Goal: Information Seeking & Learning: Learn about a topic

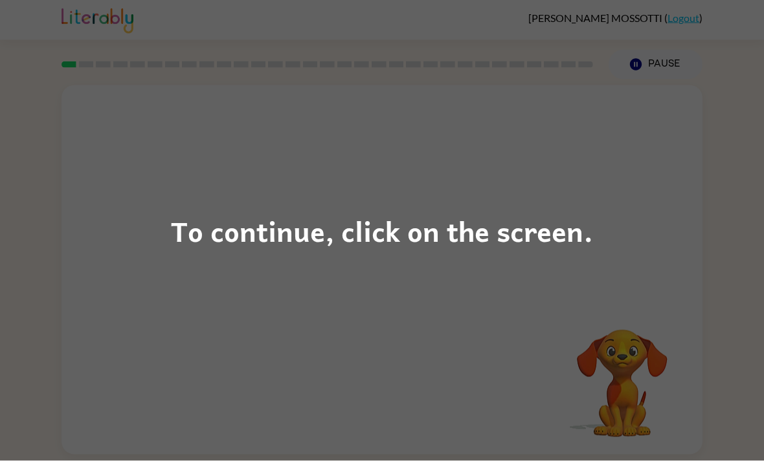
scroll to position [41, 0]
click at [641, 180] on div "To continue, click on the screen." at bounding box center [382, 230] width 764 height 461
click at [100, 107] on div "To continue, click on the screen." at bounding box center [382, 230] width 764 height 461
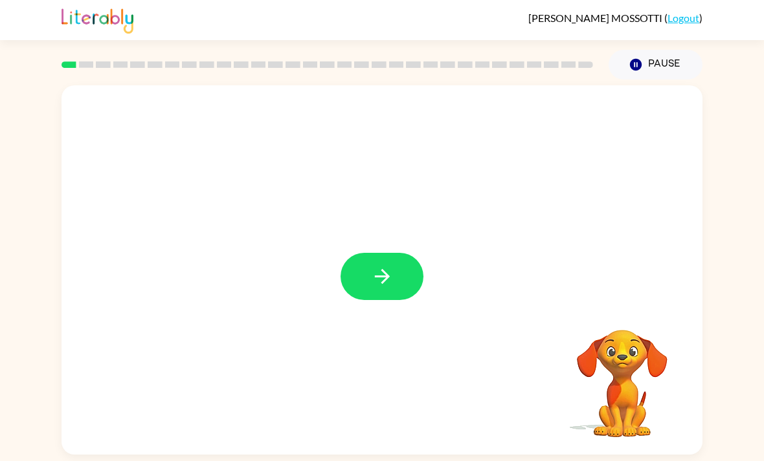
click at [417, 253] on div at bounding box center [381, 276] width 83 height 47
click at [382, 184] on div at bounding box center [381, 270] width 641 height 370
click at [403, 222] on div at bounding box center [381, 270] width 641 height 370
click at [421, 253] on div at bounding box center [381, 276] width 83 height 47
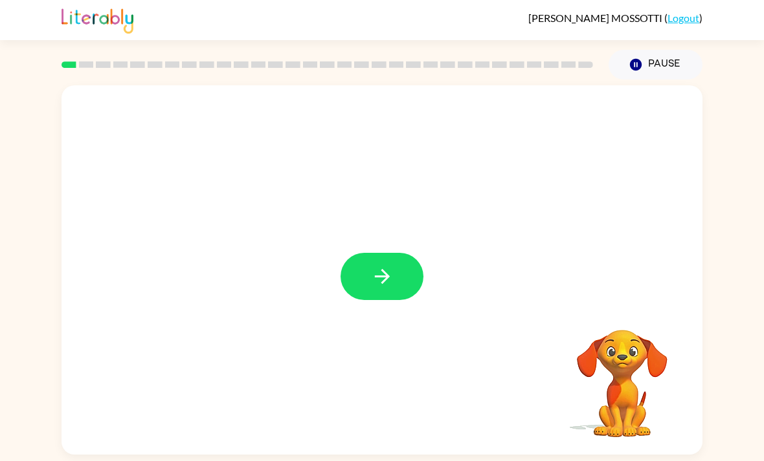
scroll to position [0, 0]
click at [423, 265] on div at bounding box center [381, 276] width 83 height 47
click at [412, 281] on button "button" at bounding box center [381, 276] width 83 height 47
click at [412, 280] on div at bounding box center [381, 276] width 83 height 47
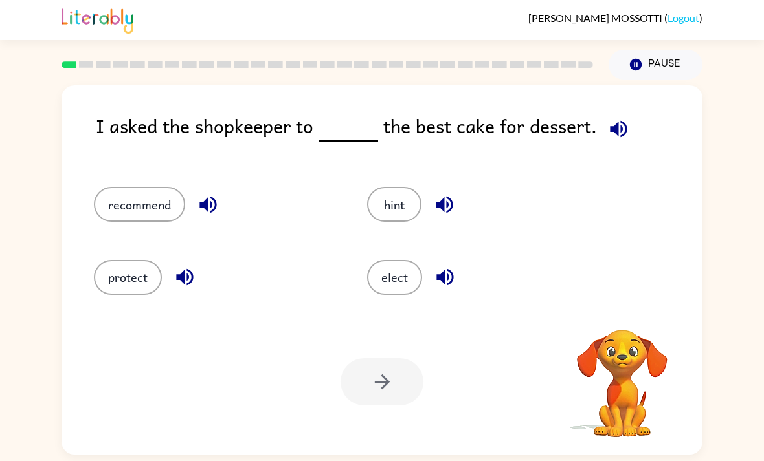
click at [423, 274] on div "elect" at bounding box center [488, 277] width 243 height 35
click at [417, 274] on button "elect" at bounding box center [394, 277] width 55 height 35
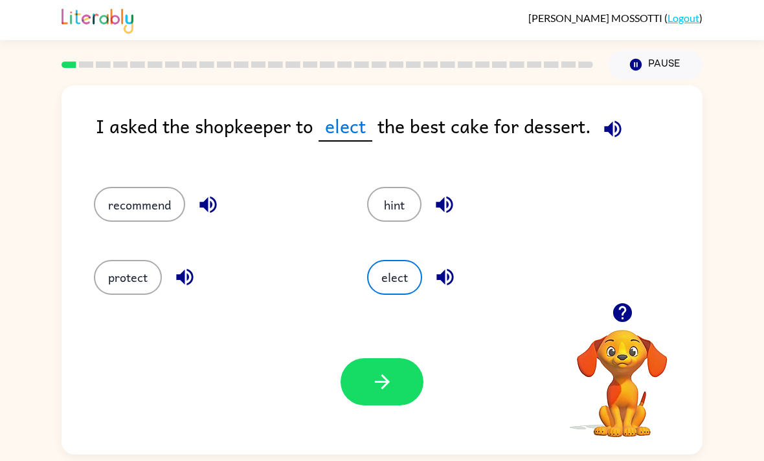
click at [126, 206] on button "recommend" at bounding box center [139, 204] width 91 height 35
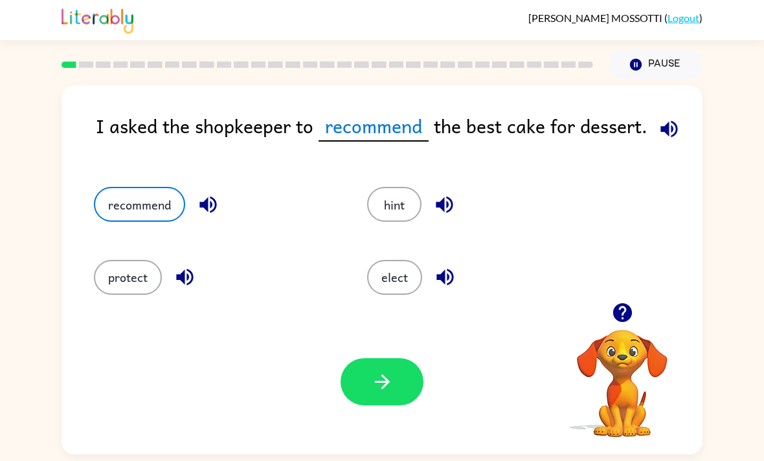
click at [359, 383] on button "button" at bounding box center [381, 382] width 83 height 47
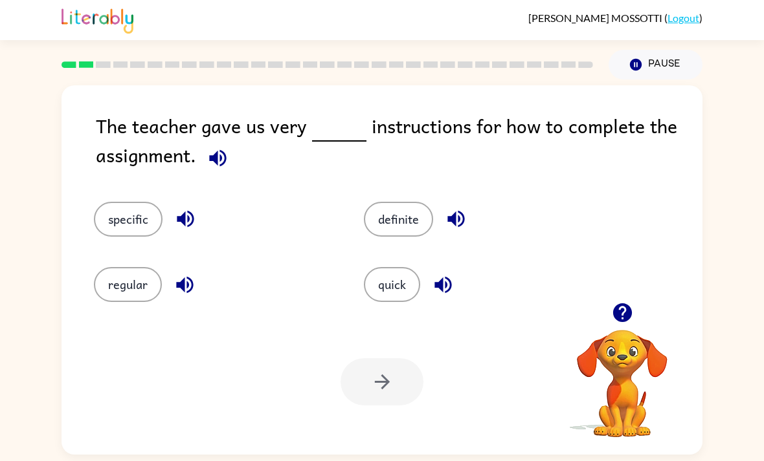
click at [111, 293] on button "regular" at bounding box center [128, 284] width 68 height 35
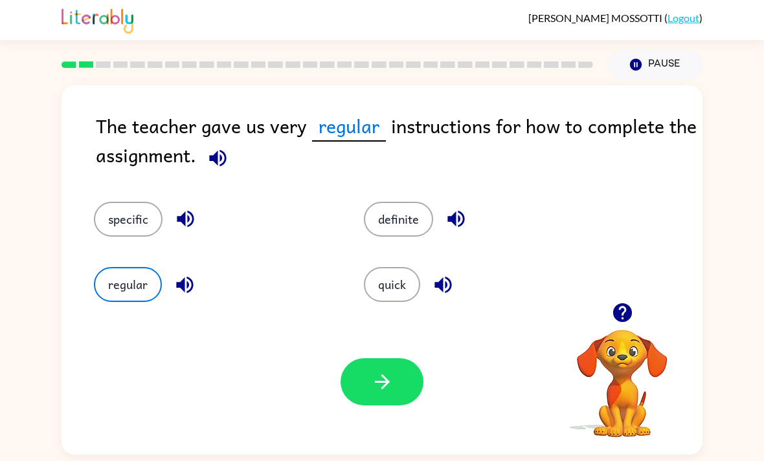
click at [347, 388] on button "button" at bounding box center [381, 382] width 83 height 47
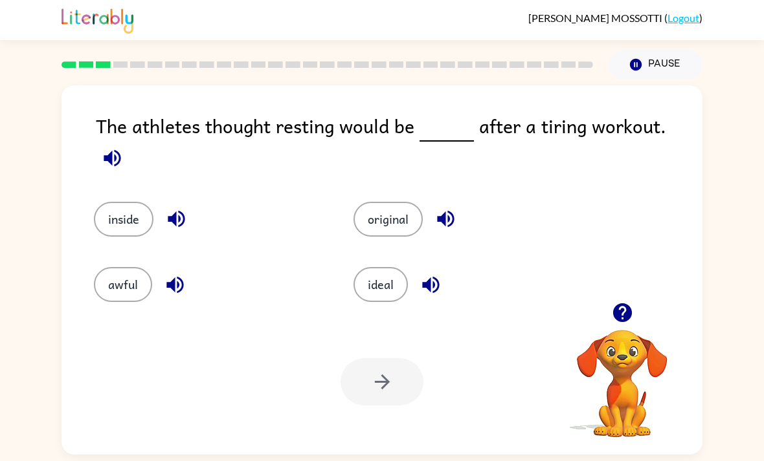
click at [390, 269] on button "ideal" at bounding box center [380, 284] width 54 height 35
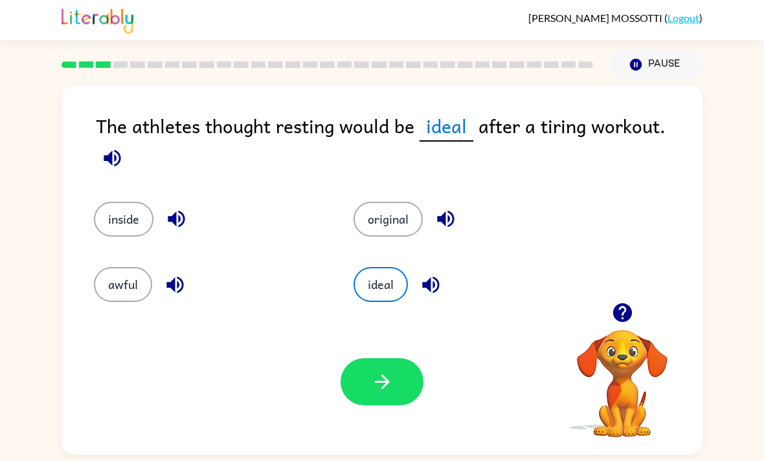
click at [350, 391] on button "button" at bounding box center [381, 382] width 83 height 47
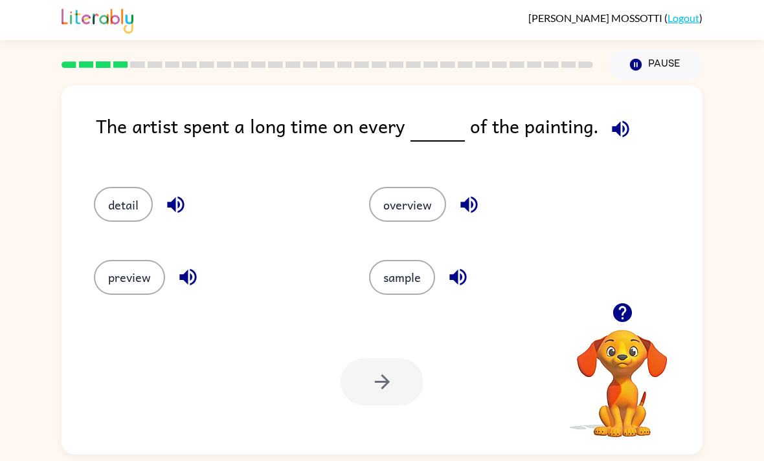
click at [115, 197] on button "detail" at bounding box center [123, 204] width 59 height 35
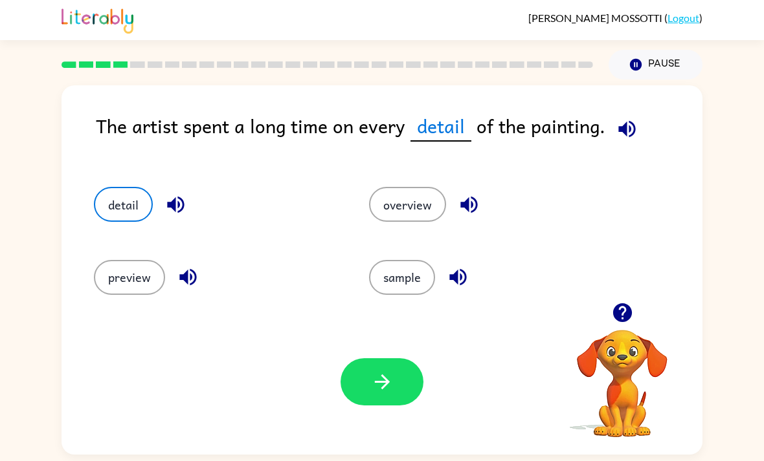
click at [360, 387] on button "button" at bounding box center [381, 382] width 83 height 47
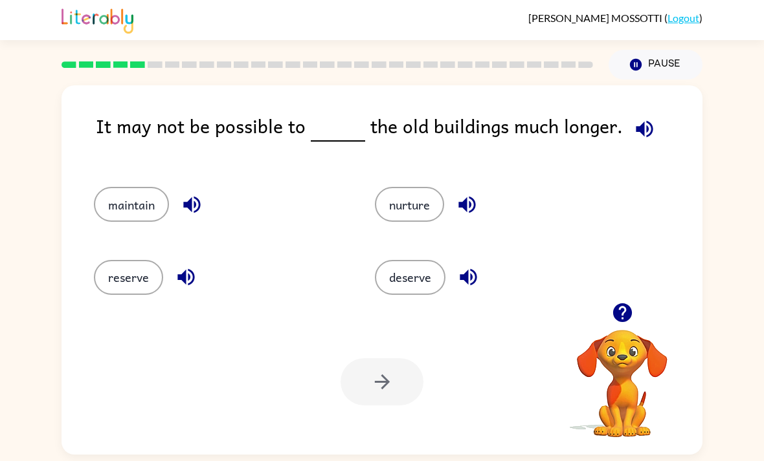
click at [115, 216] on button "maintain" at bounding box center [131, 204] width 75 height 35
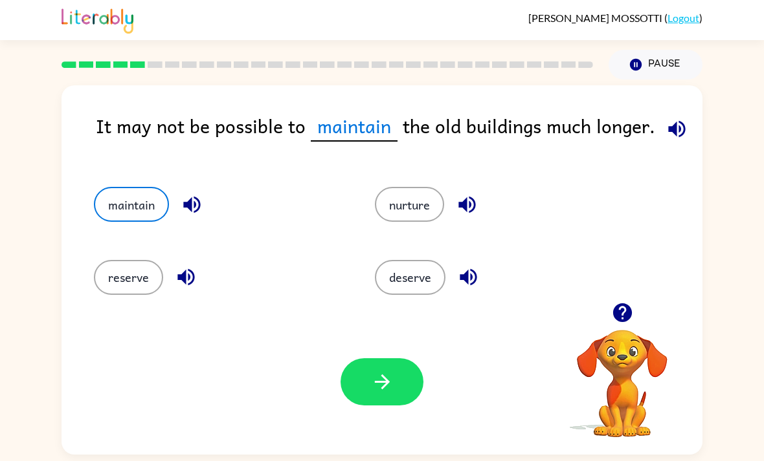
click at [409, 406] on button "button" at bounding box center [381, 382] width 83 height 47
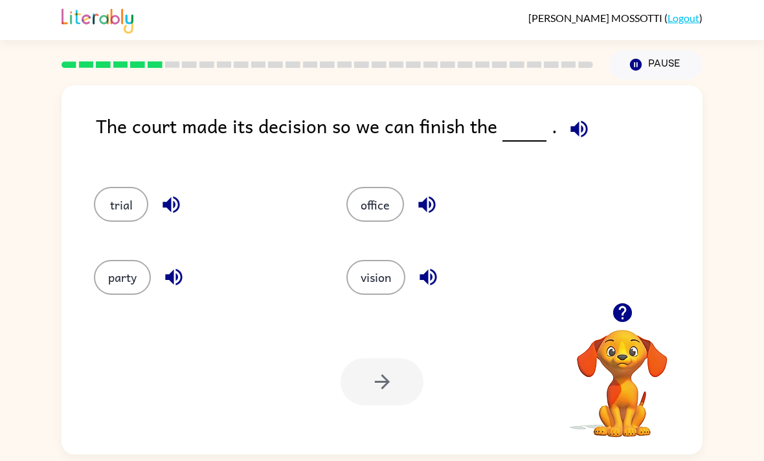
click at [393, 277] on button "vision" at bounding box center [375, 277] width 59 height 35
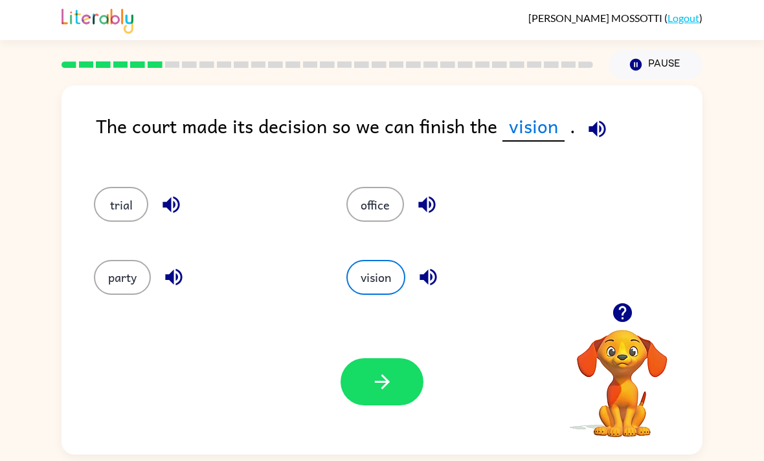
click at [358, 389] on button "button" at bounding box center [381, 382] width 83 height 47
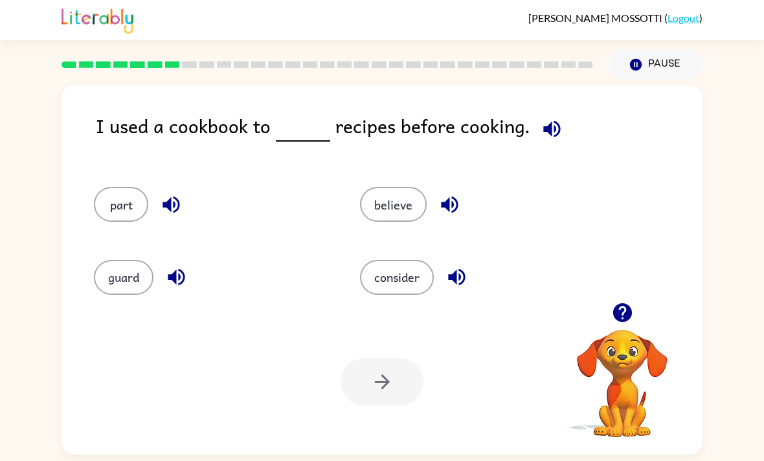
click at [386, 216] on button "believe" at bounding box center [393, 204] width 67 height 35
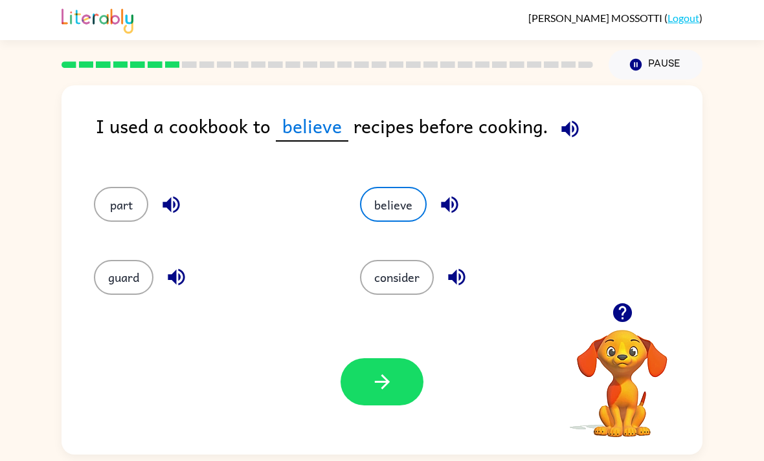
click at [353, 412] on div "Your browser must support playing .mp4 files to use Literably. Please try using…" at bounding box center [381, 382] width 641 height 146
click at [375, 401] on button "button" at bounding box center [381, 382] width 83 height 47
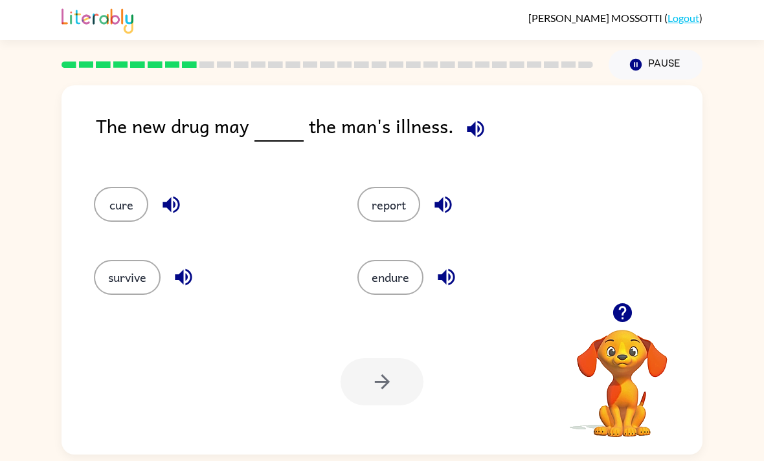
click at [386, 214] on button "report" at bounding box center [388, 204] width 63 height 35
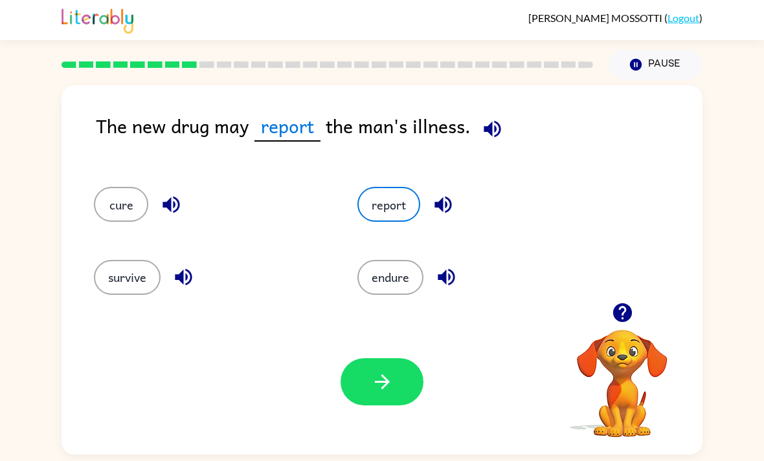
click at [397, 384] on button "button" at bounding box center [381, 382] width 83 height 47
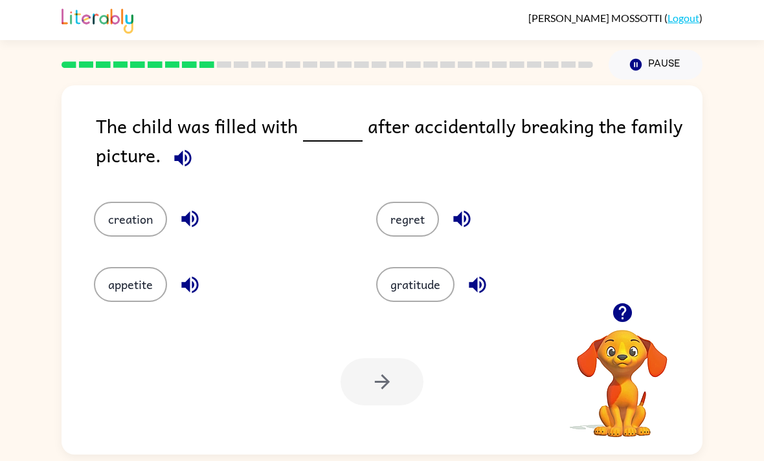
click at [385, 236] on button "regret" at bounding box center [407, 219] width 63 height 35
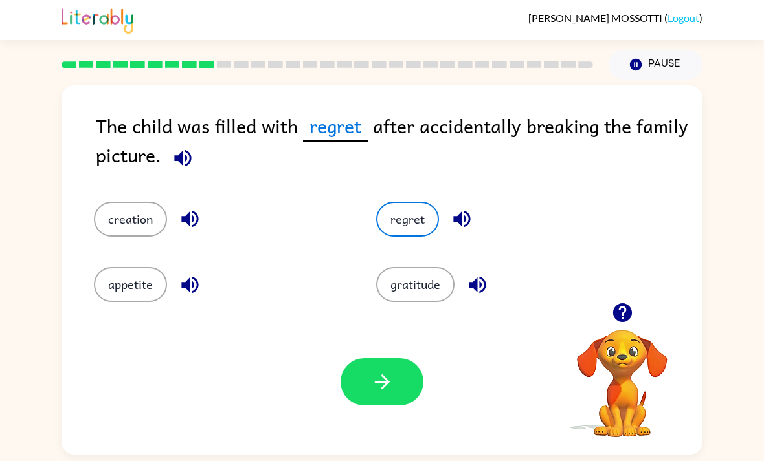
click at [398, 369] on button "button" at bounding box center [381, 382] width 83 height 47
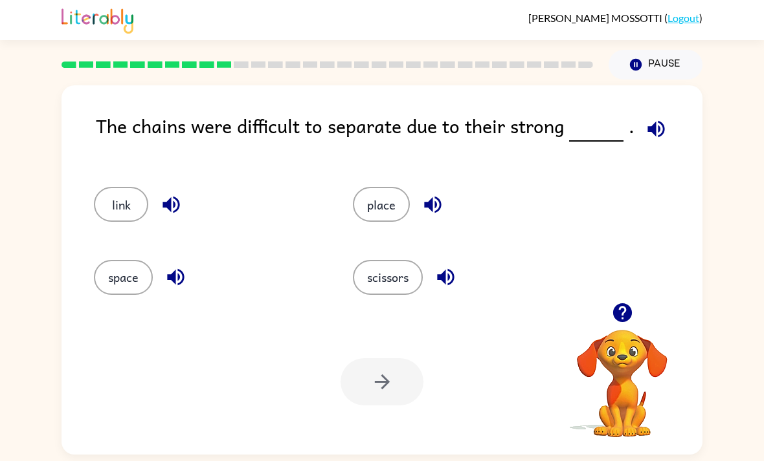
click at [346, 224] on div "place" at bounding box center [457, 198] width 259 height 72
click at [374, 192] on button "place" at bounding box center [381, 204] width 57 height 35
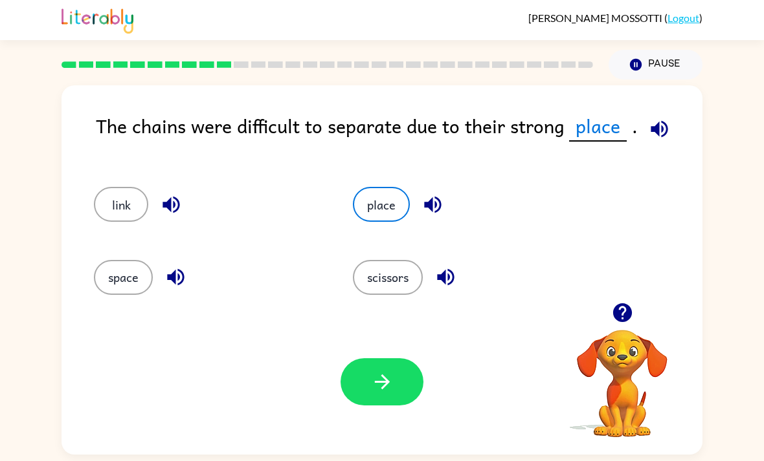
click at [401, 383] on button "button" at bounding box center [381, 382] width 83 height 47
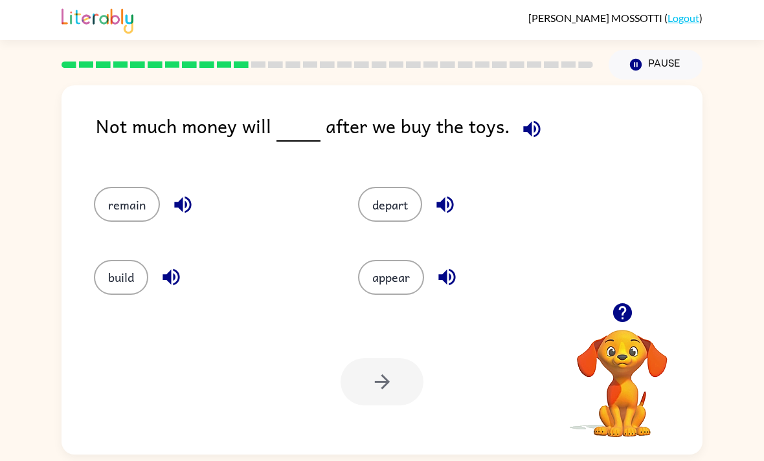
click at [133, 205] on button "remain" at bounding box center [127, 204] width 66 height 35
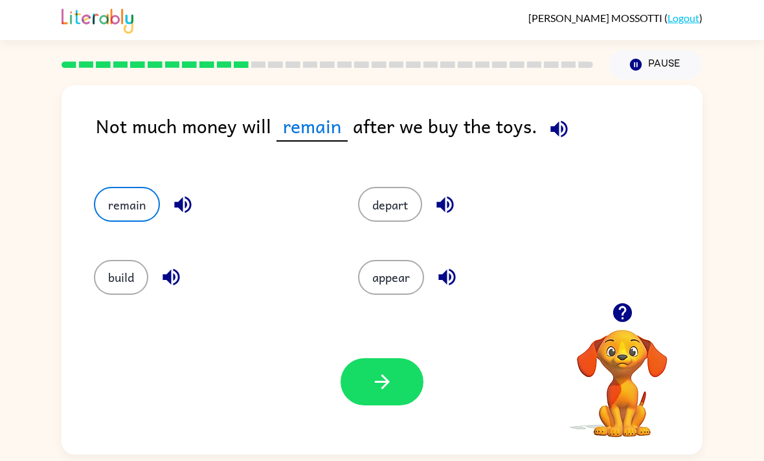
click at [402, 393] on button "button" at bounding box center [381, 382] width 83 height 47
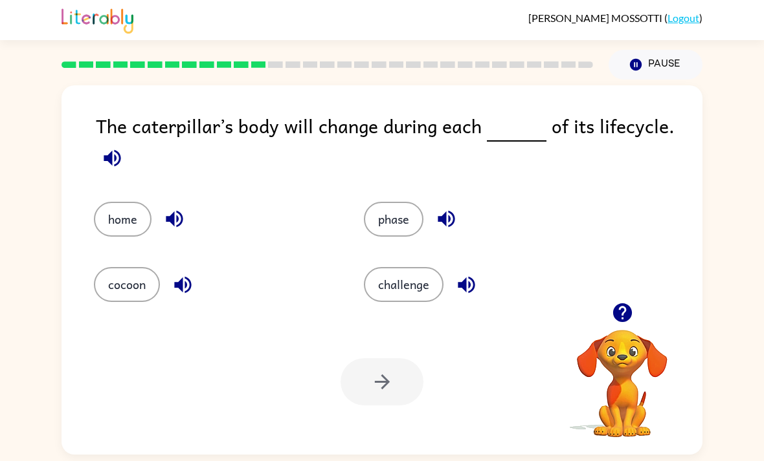
click at [421, 285] on button "challenge" at bounding box center [404, 284] width 80 height 35
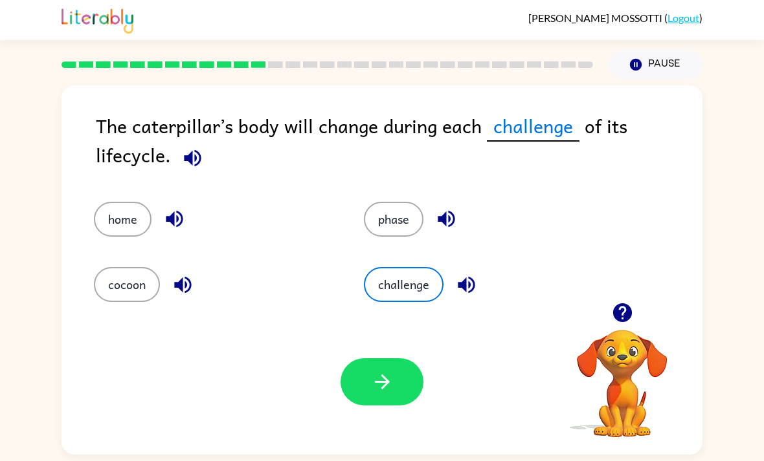
click at [378, 213] on button "phase" at bounding box center [394, 219] width 60 height 35
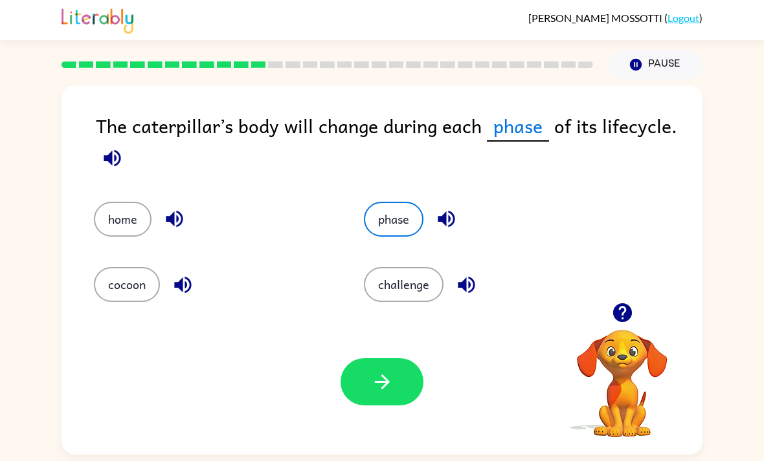
click at [403, 294] on button "challenge" at bounding box center [404, 284] width 80 height 35
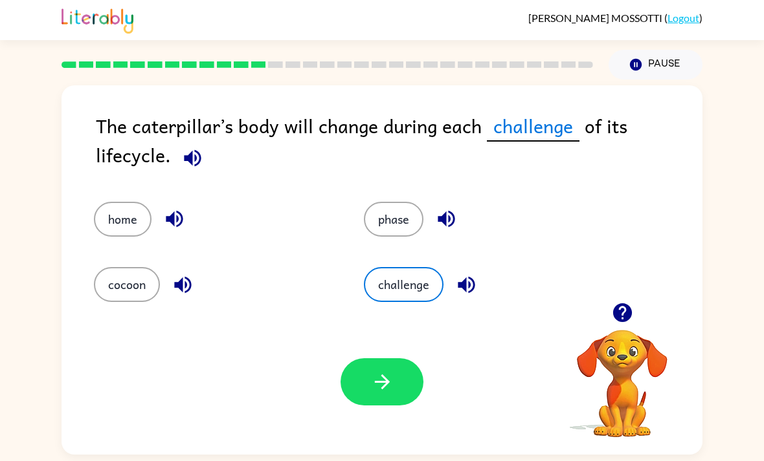
click at [392, 406] on button "button" at bounding box center [381, 382] width 83 height 47
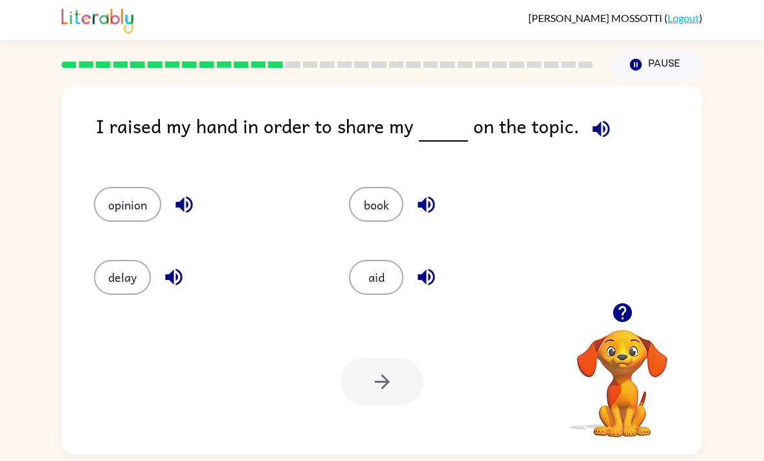
click at [374, 294] on button "aid" at bounding box center [376, 277] width 54 height 35
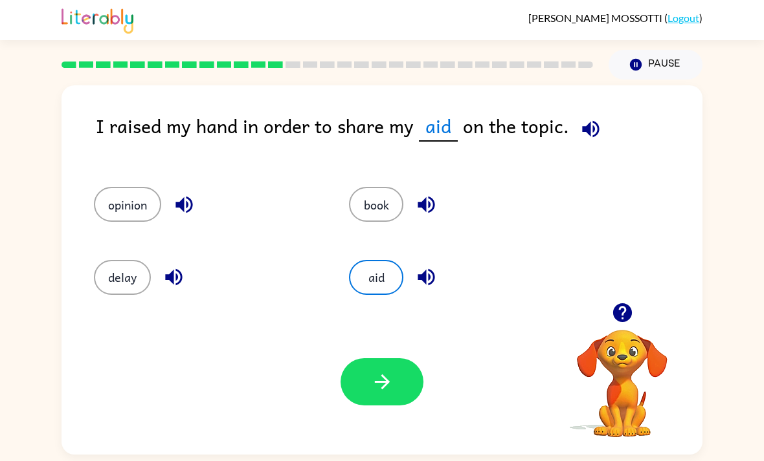
click at [121, 192] on button "opinion" at bounding box center [127, 204] width 67 height 35
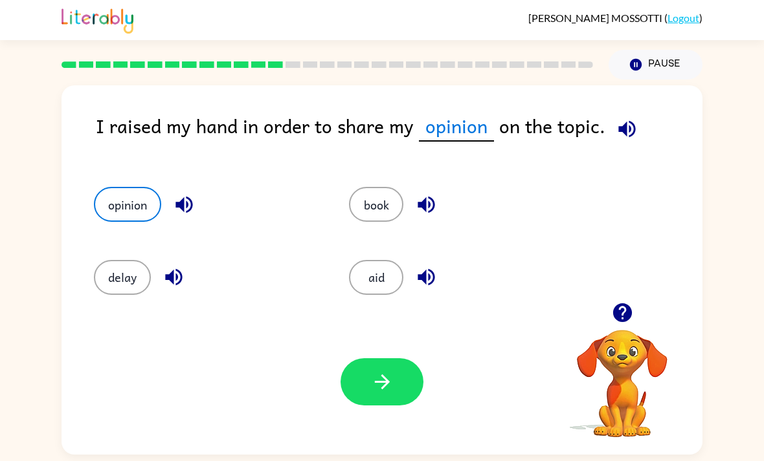
click at [349, 382] on button "button" at bounding box center [381, 382] width 83 height 47
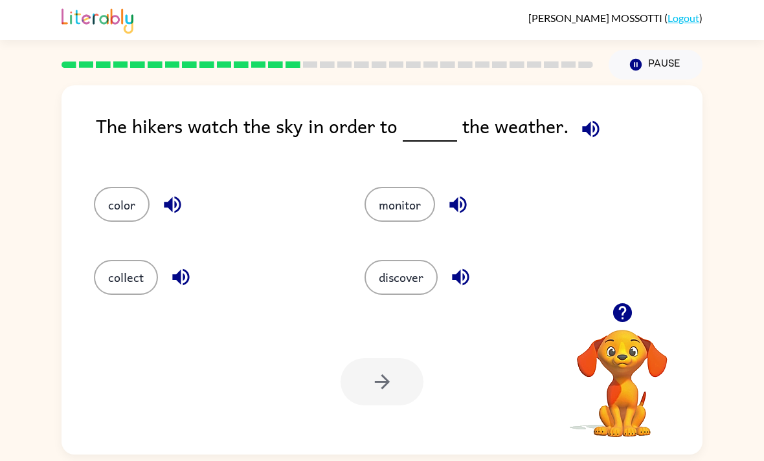
click at [138, 183] on div "color" at bounding box center [204, 198] width 271 height 72
click at [137, 186] on div "color" at bounding box center [204, 198] width 271 height 72
click at [144, 211] on button "color" at bounding box center [122, 204] width 56 height 35
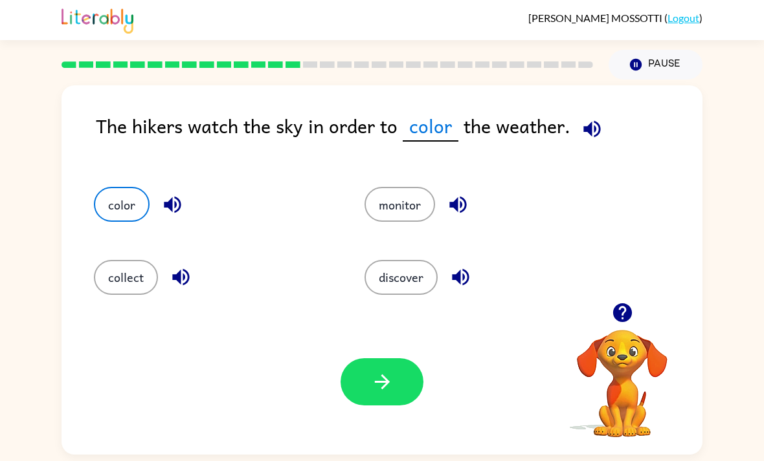
click at [399, 383] on button "button" at bounding box center [381, 382] width 83 height 47
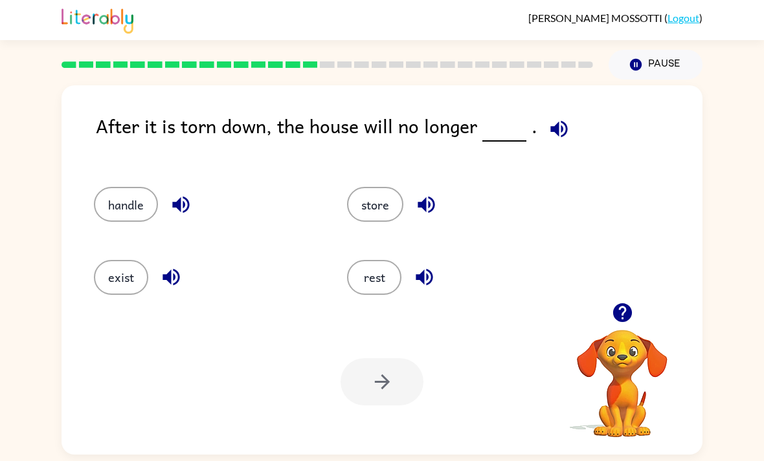
scroll to position [41, 0]
click at [103, 187] on button "handle" at bounding box center [126, 204] width 64 height 35
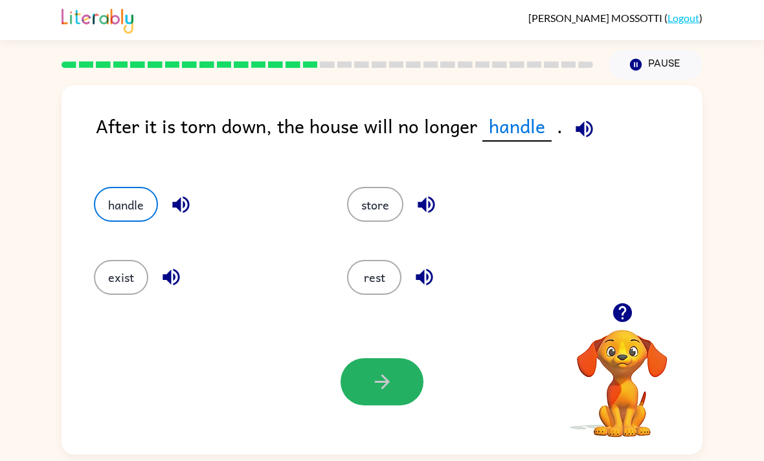
click at [373, 371] on icon "button" at bounding box center [382, 382] width 23 height 23
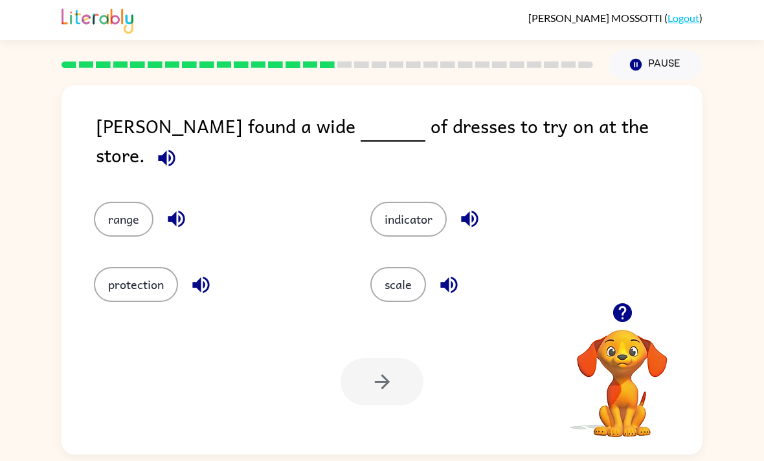
click at [401, 267] on button "scale" at bounding box center [398, 284] width 56 height 35
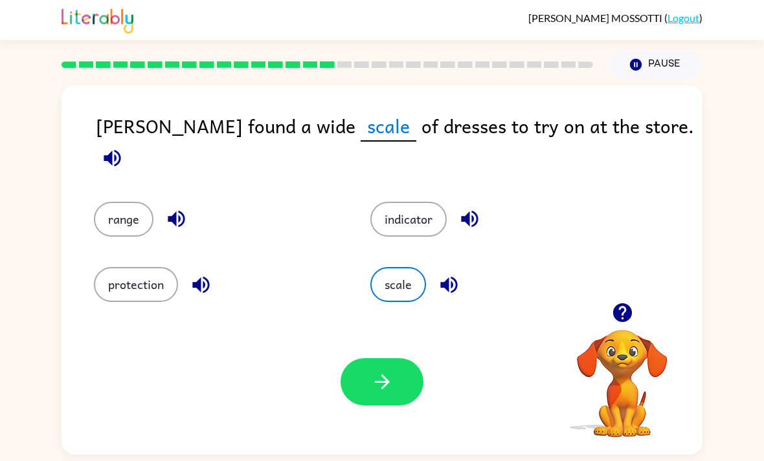
click at [70, 177] on div "range" at bounding box center [207, 209] width 276 height 65
click at [111, 202] on button "range" at bounding box center [124, 219] width 60 height 35
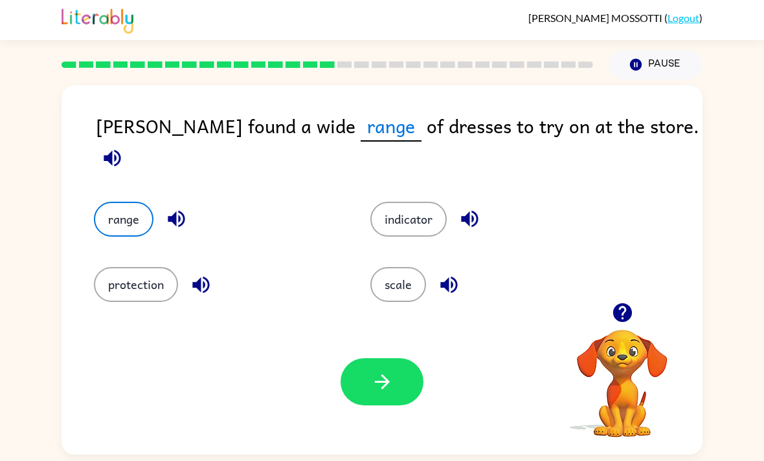
click at [391, 371] on icon "button" at bounding box center [382, 382] width 23 height 23
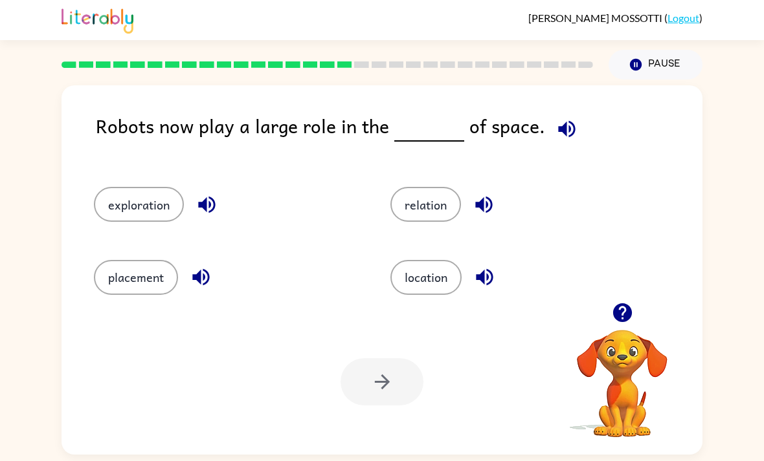
click at [442, 260] on button "location" at bounding box center [425, 277] width 71 height 35
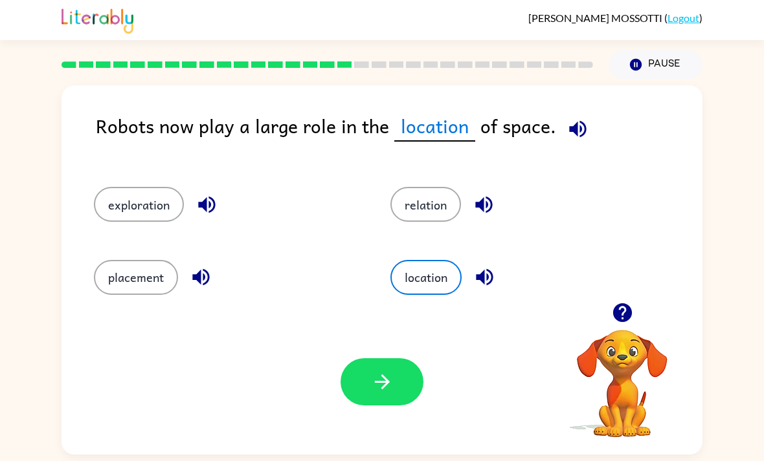
click at [390, 368] on button "button" at bounding box center [381, 382] width 83 height 47
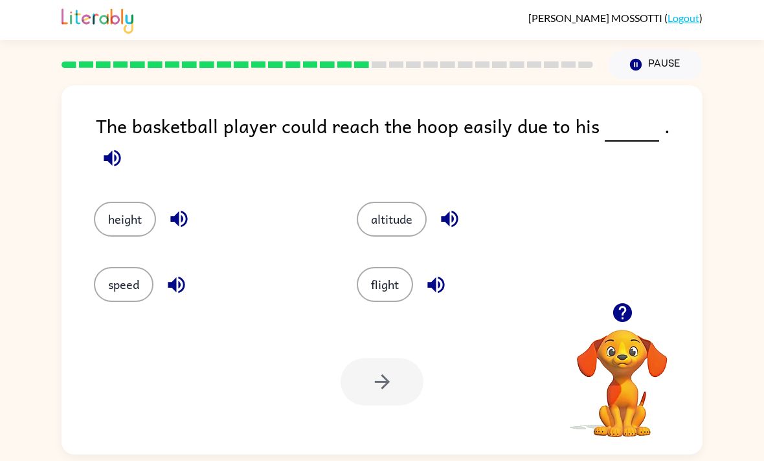
click at [112, 202] on button "height" at bounding box center [125, 219] width 62 height 35
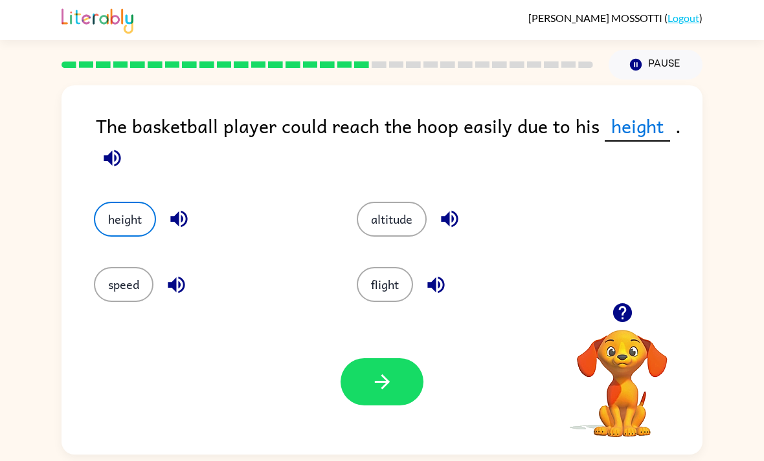
click at [387, 371] on icon "button" at bounding box center [382, 382] width 23 height 23
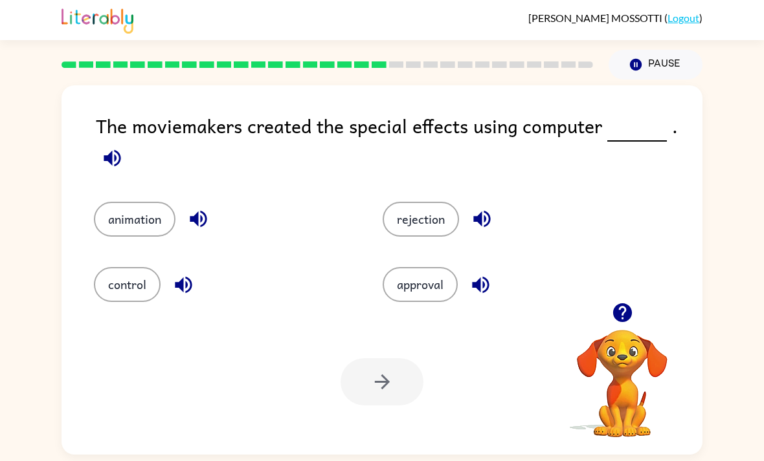
click at [624, 296] on button "button" at bounding box center [622, 312] width 33 height 33
click at [629, 296] on button "button" at bounding box center [622, 312] width 33 height 33
click at [630, 271] on div "approval" at bounding box center [502, 275] width 289 height 65
click at [624, 302] on icon "button" at bounding box center [622, 313] width 23 height 23
click at [622, 310] on video "Your browser must support playing .mp4 files to use Literably. Please try using…" at bounding box center [621, 374] width 129 height 129
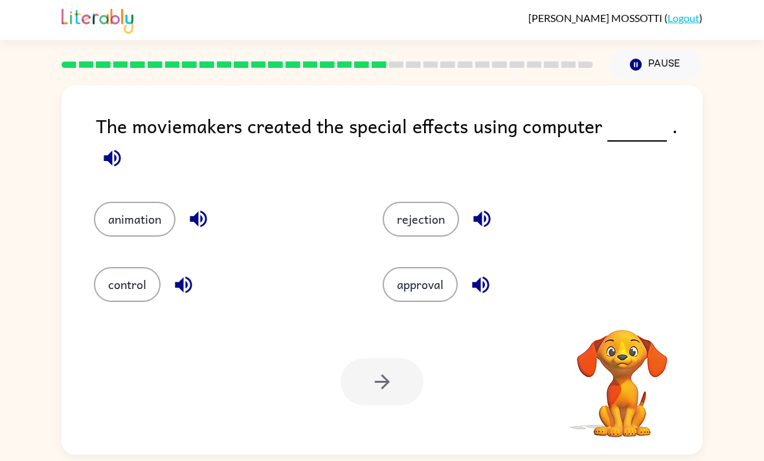
click at [624, 310] on video "Your browser must support playing .mp4 files to use Literably. Please try using…" at bounding box center [621, 374] width 129 height 129
click at [632, 309] on div "Your browser must support playing .mp4 files to use Literably. Please try using…" at bounding box center [381, 382] width 641 height 146
click at [630, 310] on video "Your browser must support playing .mp4 files to use Literably. Please try using…" at bounding box center [621, 374] width 129 height 129
click at [634, 309] on div "Your browser must support playing .mp4 files to use Literably. Please try using…" at bounding box center [381, 382] width 641 height 146
click at [636, 272] on div "approval" at bounding box center [502, 275] width 289 height 65
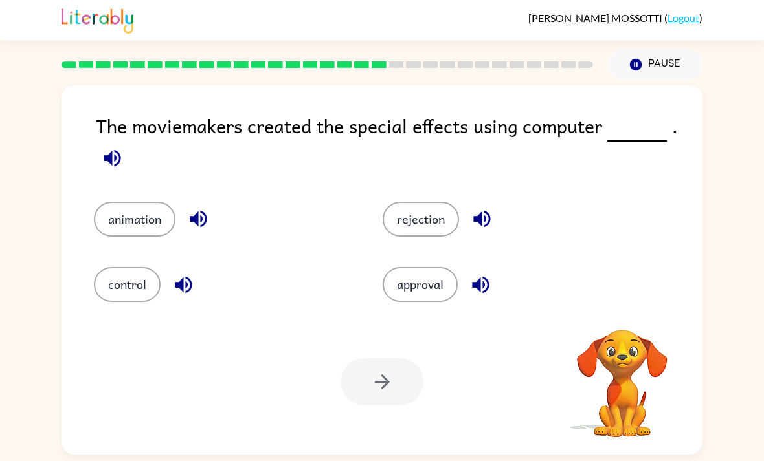
click at [631, 274] on div "The moviemakers created the special effects using computer . animation rejectio…" at bounding box center [381, 270] width 641 height 370
click at [122, 267] on button "control" at bounding box center [127, 284] width 67 height 35
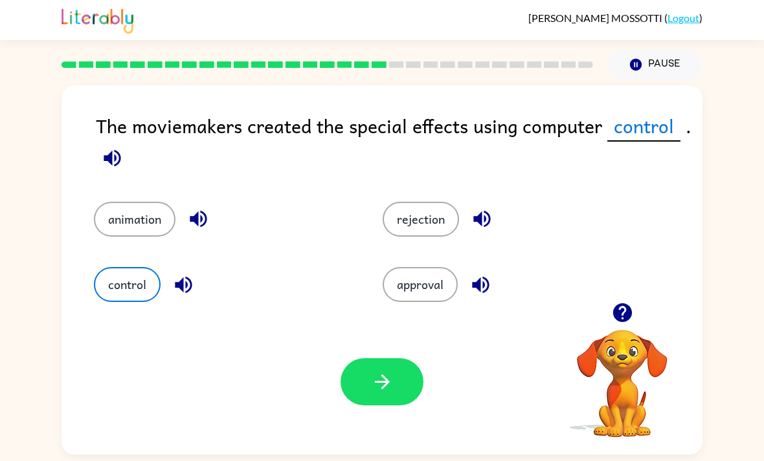
click at [359, 382] on div "Your browser must support playing .mp4 files to use Literably. Please try using…" at bounding box center [381, 382] width 641 height 146
click at [368, 359] on button "button" at bounding box center [381, 382] width 83 height 47
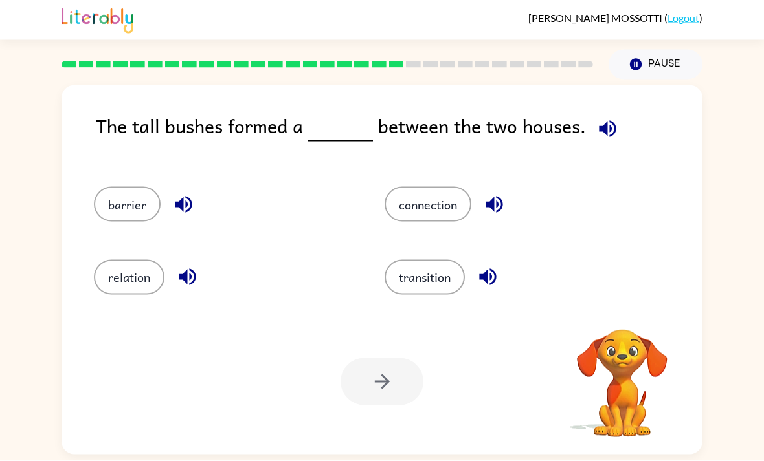
scroll to position [0, 0]
click at [115, 192] on button "barrier" at bounding box center [127, 204] width 67 height 35
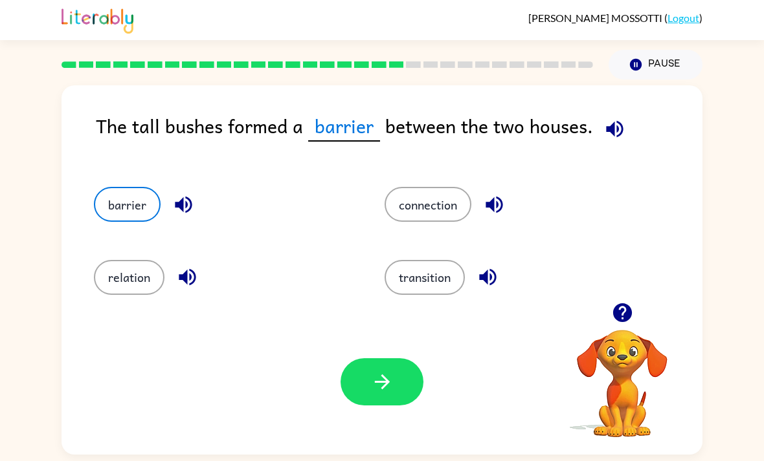
click at [356, 373] on button "button" at bounding box center [381, 382] width 83 height 47
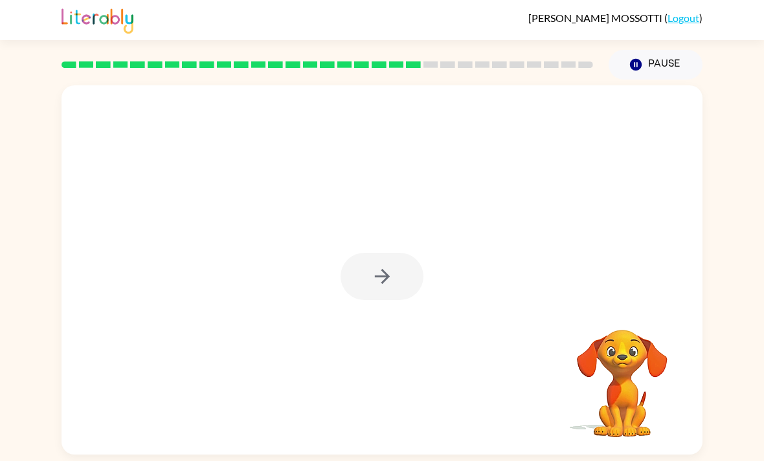
click at [372, 328] on div at bounding box center [381, 270] width 641 height 370
click at [385, 296] on div at bounding box center [381, 276] width 83 height 47
click at [381, 265] on icon "button" at bounding box center [382, 276] width 23 height 23
click at [380, 253] on div at bounding box center [381, 276] width 83 height 47
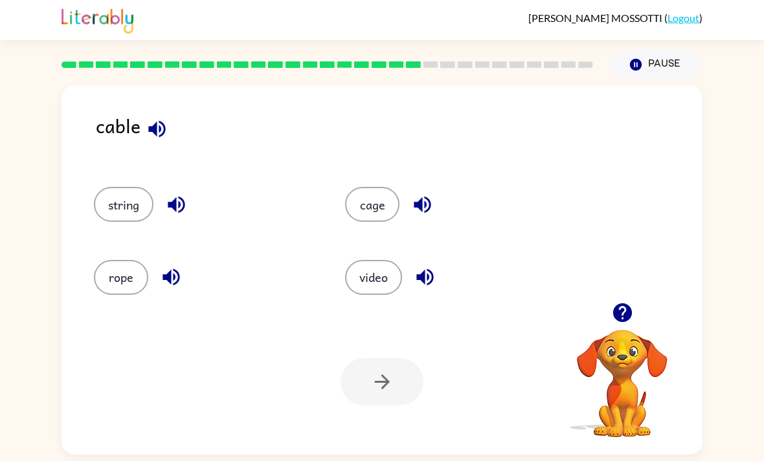
click at [94, 187] on div "string" at bounding box center [204, 204] width 221 height 35
click at [366, 374] on div "Your browser must support playing .mp4 files to use Literably. Please try using…" at bounding box center [381, 382] width 641 height 146
click at [117, 187] on button "string" at bounding box center [124, 204] width 60 height 35
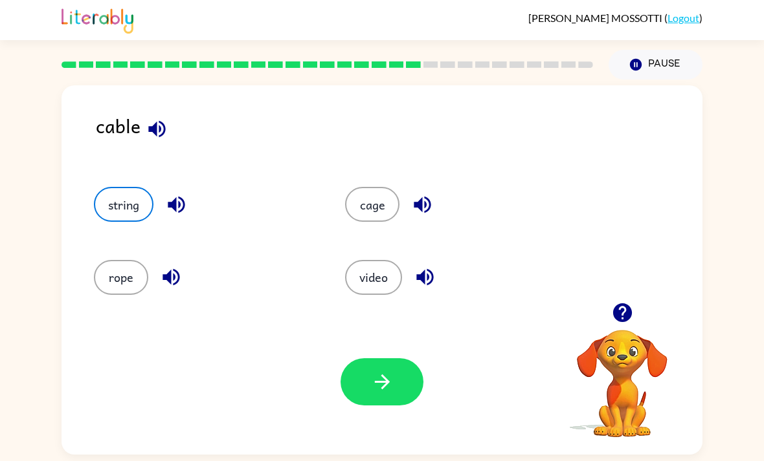
click at [383, 371] on icon "button" at bounding box center [382, 382] width 23 height 23
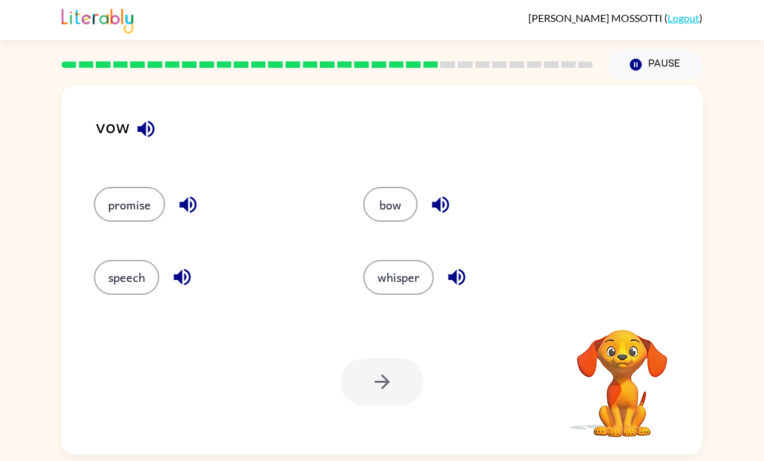
click at [156, 260] on button "speech" at bounding box center [126, 277] width 65 height 35
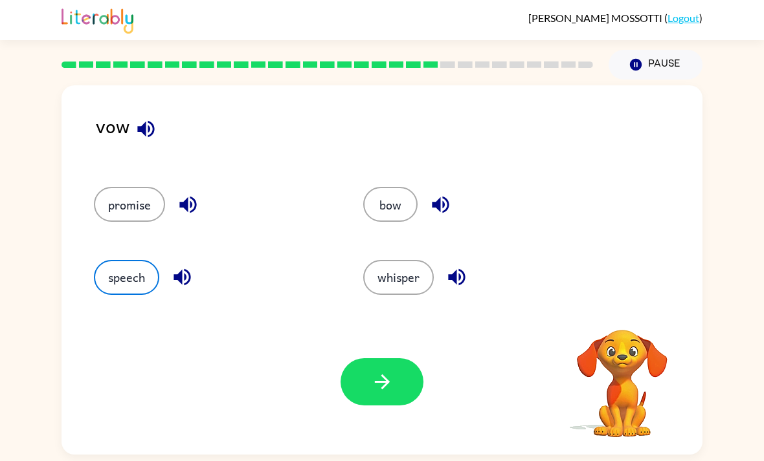
click at [399, 359] on button "button" at bounding box center [381, 382] width 83 height 47
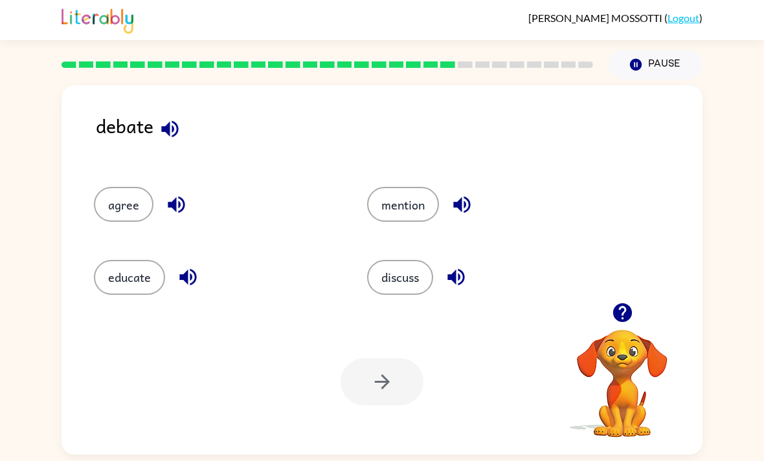
scroll to position [0, 0]
click at [141, 192] on button "agree" at bounding box center [124, 204] width 60 height 35
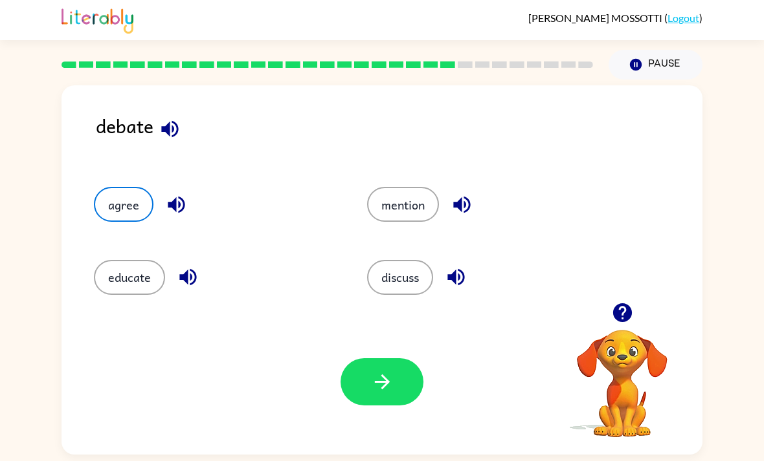
scroll to position [41, 0]
click at [354, 359] on button "button" at bounding box center [381, 382] width 83 height 47
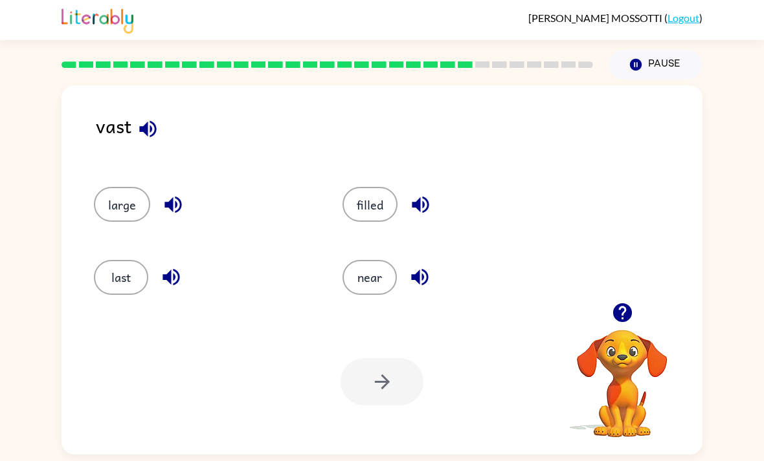
click at [371, 187] on button "filled" at bounding box center [369, 204] width 55 height 35
click at [370, 187] on button "filled" at bounding box center [369, 204] width 55 height 35
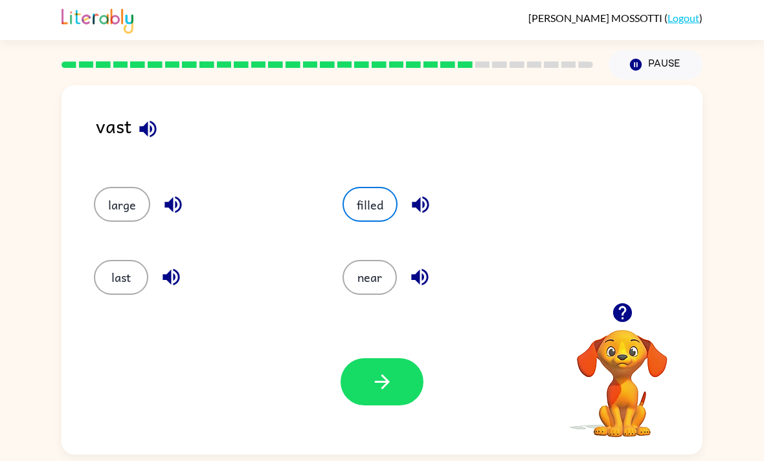
click at [379, 260] on button "near" at bounding box center [369, 277] width 54 height 35
click at [386, 371] on icon "button" at bounding box center [382, 382] width 23 height 23
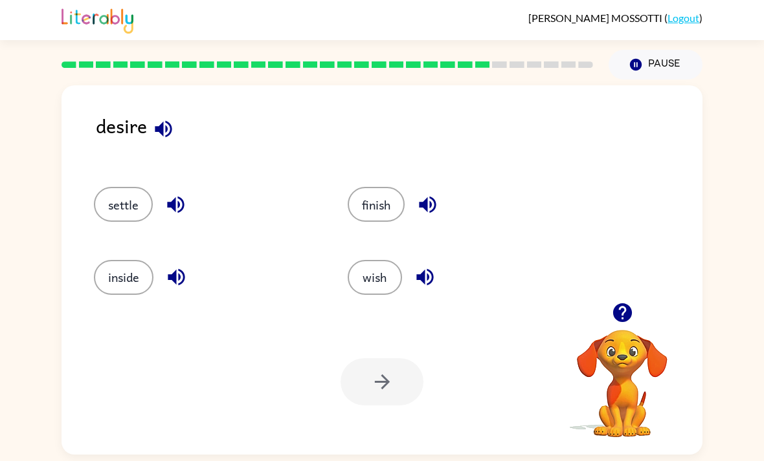
click at [109, 187] on button "settle" at bounding box center [123, 204] width 59 height 35
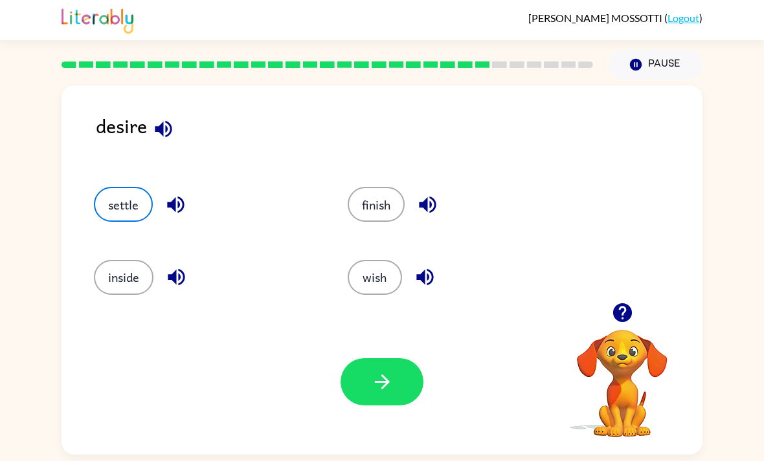
click at [419, 359] on button "button" at bounding box center [381, 382] width 83 height 47
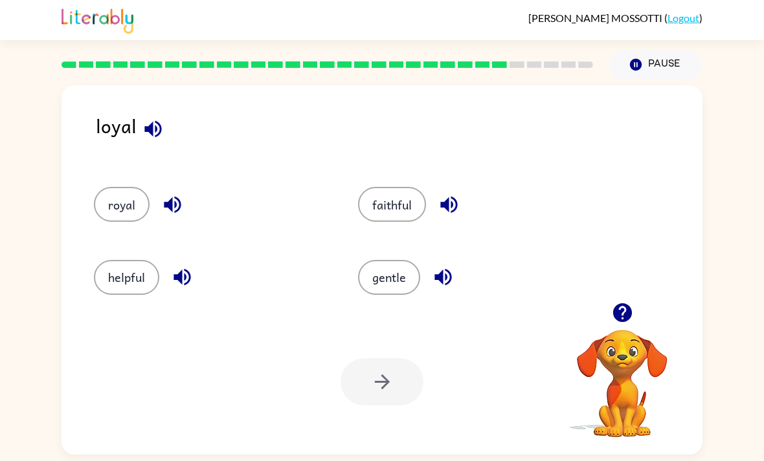
click at [388, 187] on button "faithful" at bounding box center [392, 204] width 68 height 35
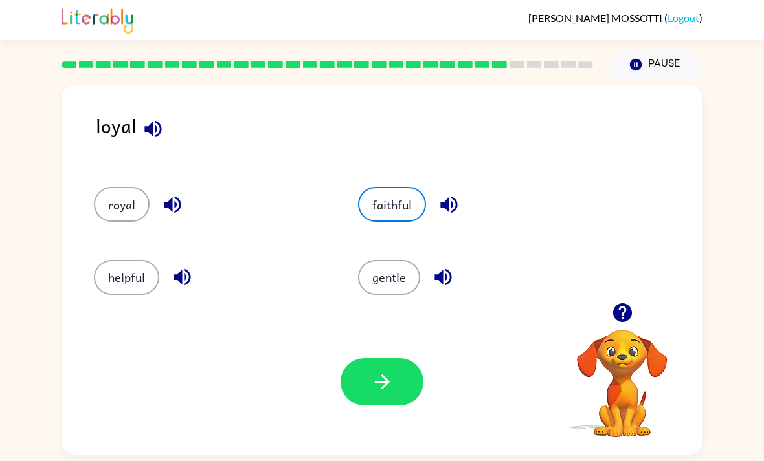
click at [421, 359] on button "button" at bounding box center [381, 382] width 83 height 47
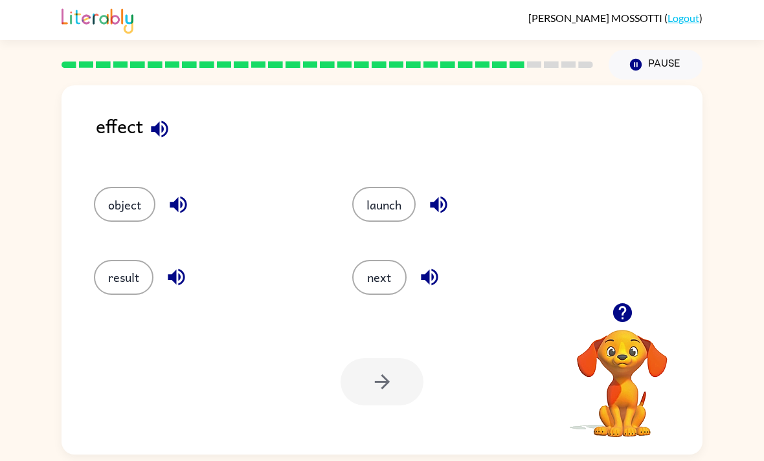
click at [109, 187] on button "object" at bounding box center [124, 204] width 61 height 35
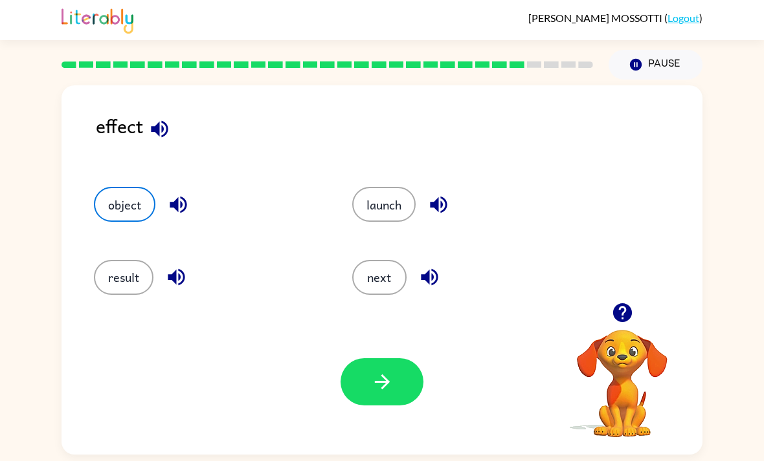
click at [355, 369] on button "button" at bounding box center [381, 382] width 83 height 47
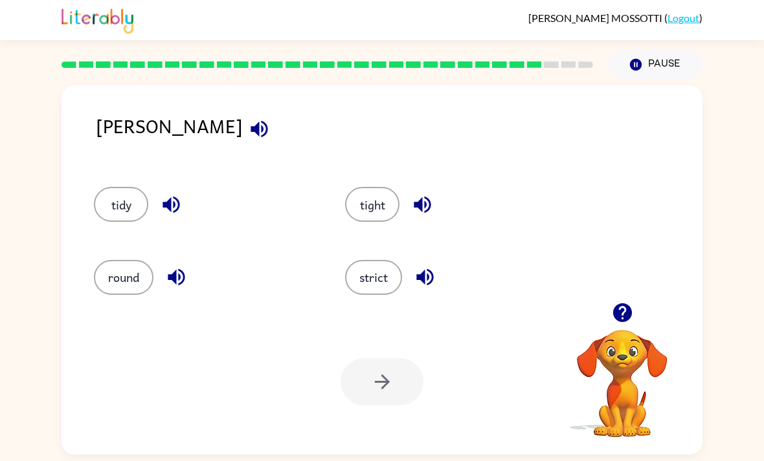
click at [123, 260] on button "round" at bounding box center [124, 277] width 60 height 35
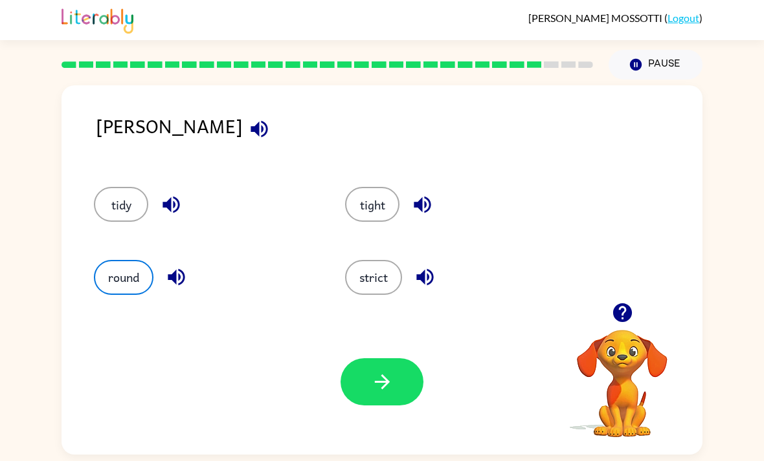
click at [368, 359] on button "button" at bounding box center [381, 382] width 83 height 47
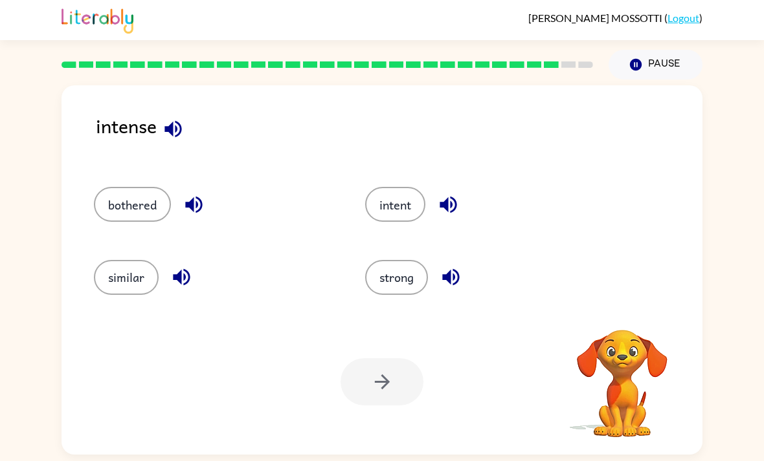
click at [397, 187] on button "intent" at bounding box center [395, 204] width 60 height 35
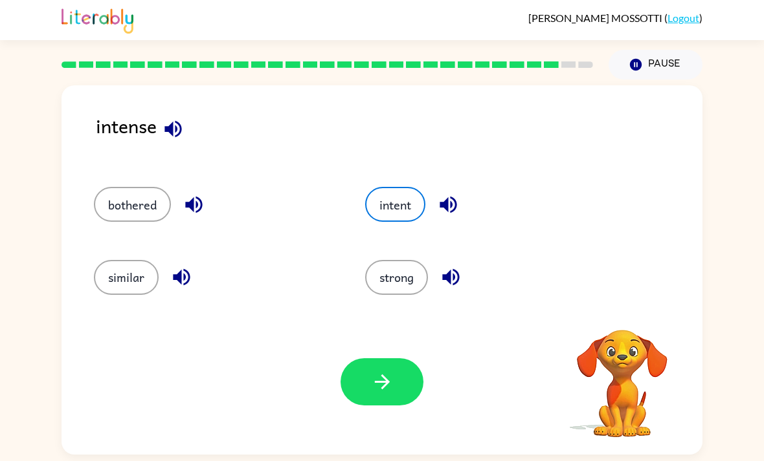
click at [373, 364] on button "button" at bounding box center [381, 382] width 83 height 47
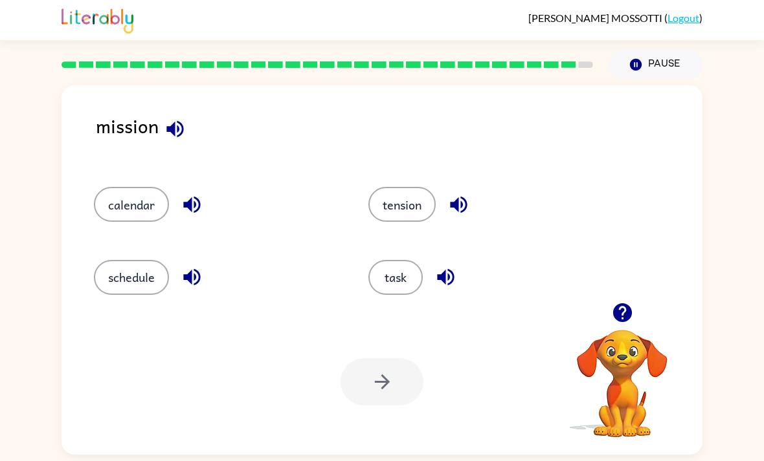
click at [417, 187] on button "tension" at bounding box center [401, 204] width 67 height 35
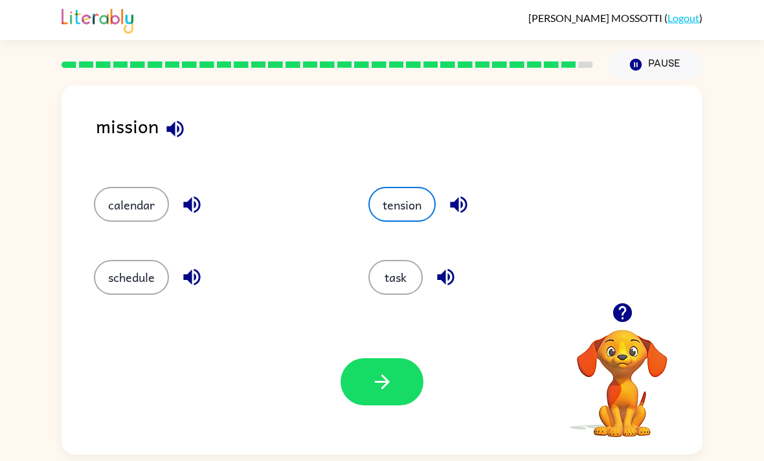
click at [385, 371] on icon "button" at bounding box center [382, 382] width 23 height 23
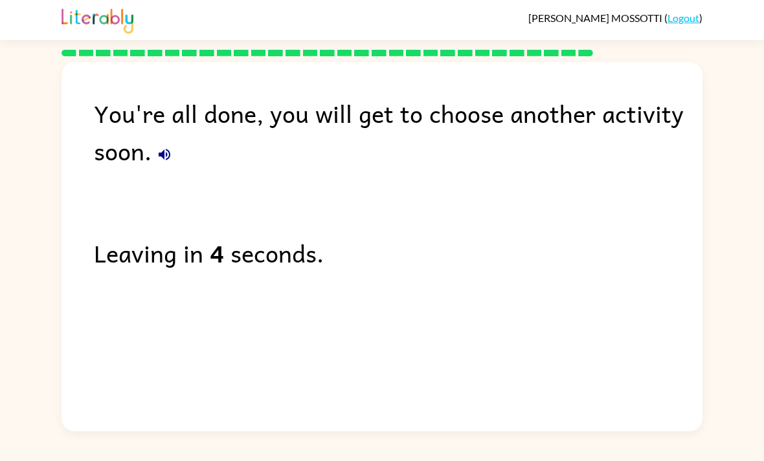
click at [155, 96] on div "You're all done, you will get to choose another activity soon." at bounding box center [398, 131] width 608 height 75
click at [154, 96] on div "You're all done, you will get to choose another activity soon." at bounding box center [398, 131] width 608 height 75
click at [155, 142] on button "button" at bounding box center [164, 155] width 26 height 26
